Goal: Task Accomplishment & Management: Use online tool/utility

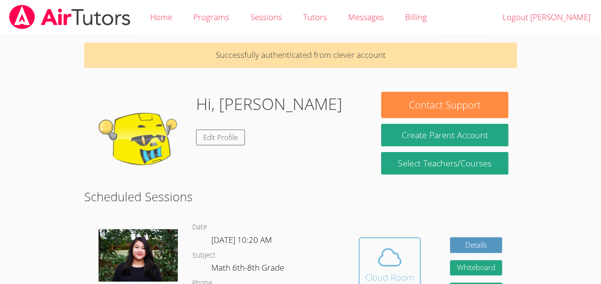
click at [380, 270] on icon at bounding box center [389, 257] width 27 height 27
click at [388, 258] on icon at bounding box center [389, 257] width 27 height 27
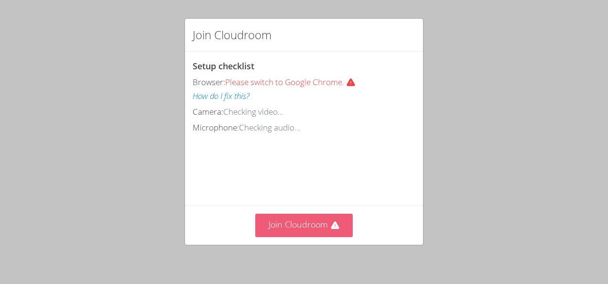
click at [287, 221] on button "Join Cloudroom" at bounding box center [304, 225] width 98 height 23
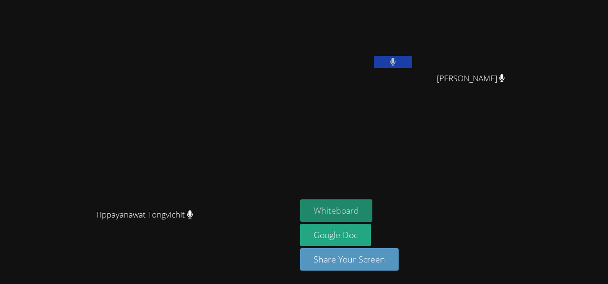
click at [372, 206] on button "Whiteboard" at bounding box center [336, 210] width 72 height 22
click at [408, 199] on aside "Samuel Petit Homme Benndji Deshommes Benndji Deshommes Whiteboard Google Doc Sh…" at bounding box center [415, 142] width 239 height 284
click at [372, 209] on button "Whiteboard" at bounding box center [336, 210] width 72 height 22
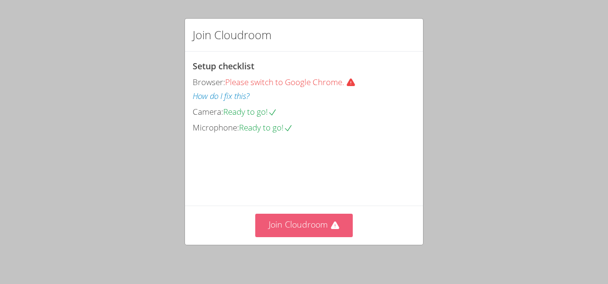
click at [321, 226] on button "Join Cloudroom" at bounding box center [304, 225] width 98 height 23
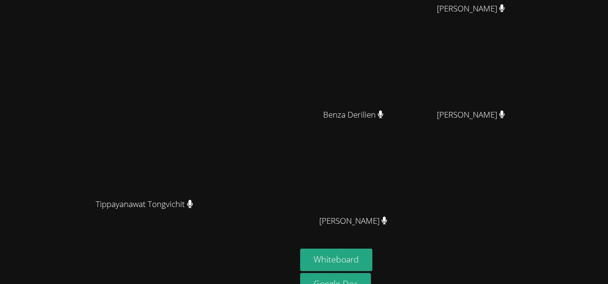
scroll to position [118, 0]
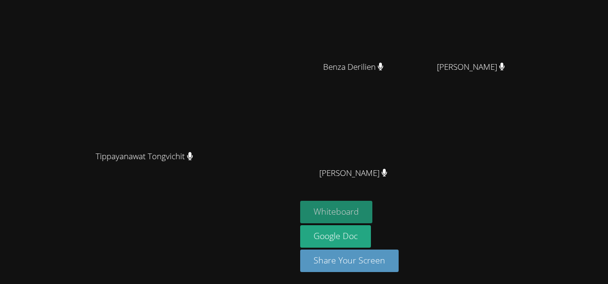
click at [372, 211] on button "Whiteboard" at bounding box center [336, 212] width 72 height 22
click at [386, 4] on video at bounding box center [357, 24] width 114 height 64
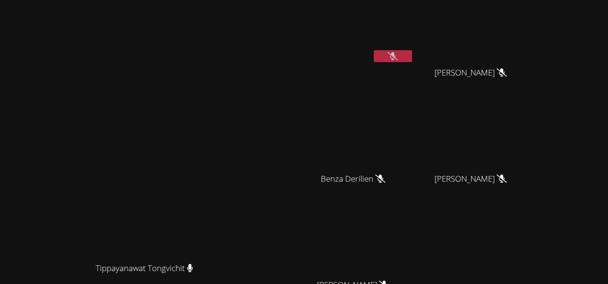
scroll to position [6, 0]
click at [398, 53] on icon at bounding box center [393, 56] width 10 height 8
click at [412, 54] on button at bounding box center [393, 56] width 38 height 12
click at [412, 50] on button at bounding box center [393, 56] width 38 height 12
click at [412, 59] on button at bounding box center [393, 56] width 38 height 12
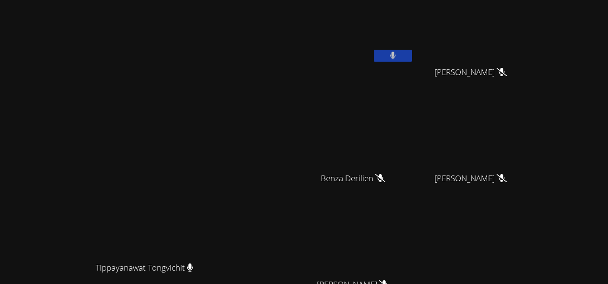
click at [396, 55] on icon at bounding box center [393, 56] width 6 height 8
click at [414, 48] on video at bounding box center [357, 30] width 114 height 64
click at [398, 58] on icon at bounding box center [393, 56] width 10 height 8
click at [396, 54] on icon at bounding box center [393, 56] width 6 height 8
click at [412, 50] on button at bounding box center [393, 56] width 38 height 12
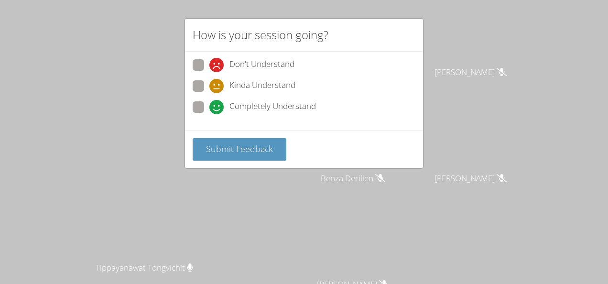
click at [204, 107] on label "Completely Understand" at bounding box center [254, 107] width 123 height 13
click at [209, 107] on input "Completely Understand" at bounding box center [213, 105] width 8 height 8
radio input "true"
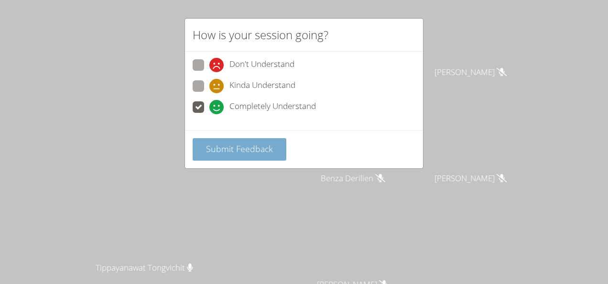
click at [230, 145] on span "Submit Feedback" at bounding box center [239, 148] width 67 height 11
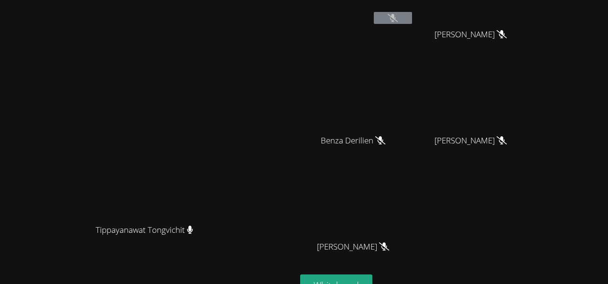
scroll to position [0, 0]
